Goal: Complete application form

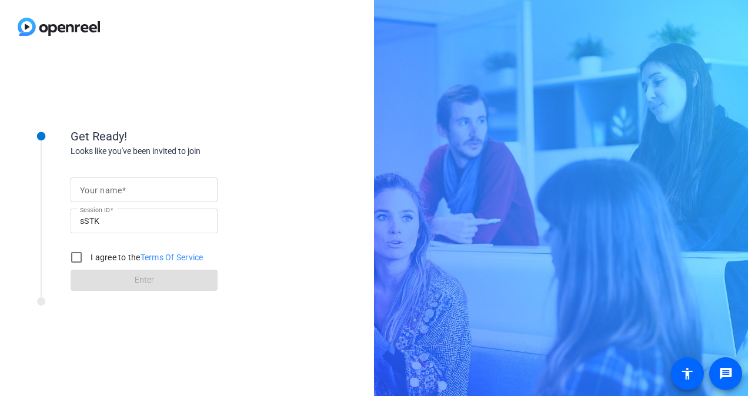
click at [116, 192] on mat-label "Your name" at bounding box center [101, 190] width 42 height 9
click at [116, 192] on input "Your name" at bounding box center [144, 190] width 128 height 14
type input "[PERSON_NAME]"
click at [73, 257] on input "I agree to the Terms Of Service" at bounding box center [77, 258] width 24 height 24
checkbox input "true"
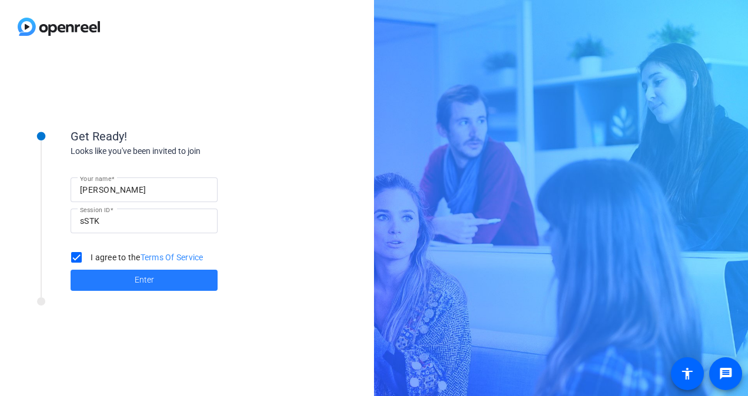
click at [120, 288] on span at bounding box center [144, 280] width 147 height 28
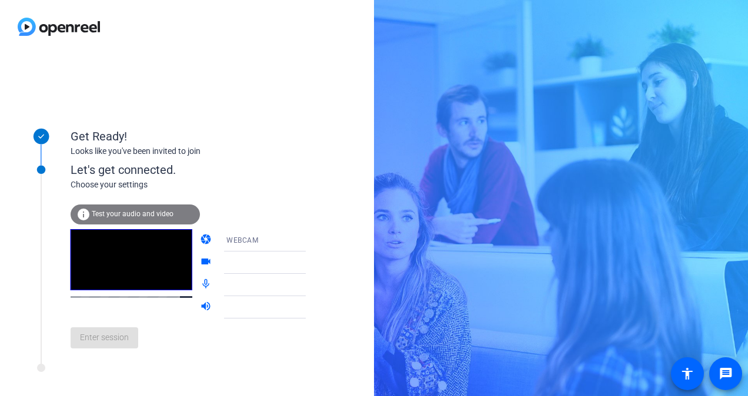
click at [111, 276] on video at bounding box center [132, 259] width 122 height 61
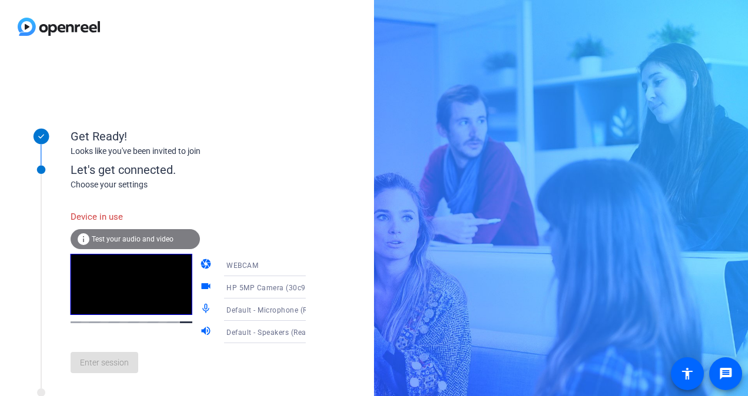
click at [280, 188] on div "Choose your settings" at bounding box center [200, 185] width 259 height 12
click at [118, 233] on div "info Test your audio and video" at bounding box center [135, 239] width 129 height 20
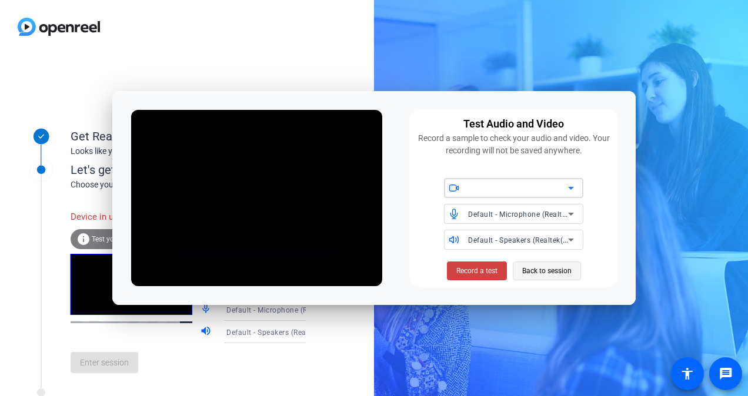
click at [554, 262] on span "Back to session" at bounding box center [546, 271] width 49 height 22
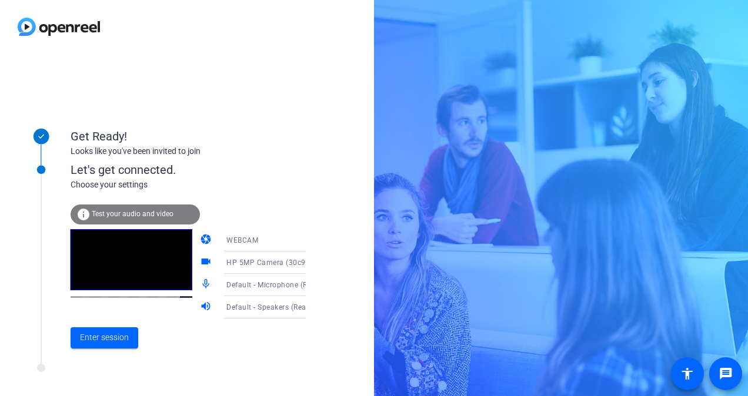
click at [113, 360] on div "Let's get connected. Choose your settings info Test your audio and video camera…" at bounding box center [159, 251] width 294 height 223
click at [112, 341] on span "Enter session" at bounding box center [104, 338] width 49 height 12
